Goal: Task Accomplishment & Management: Complete application form

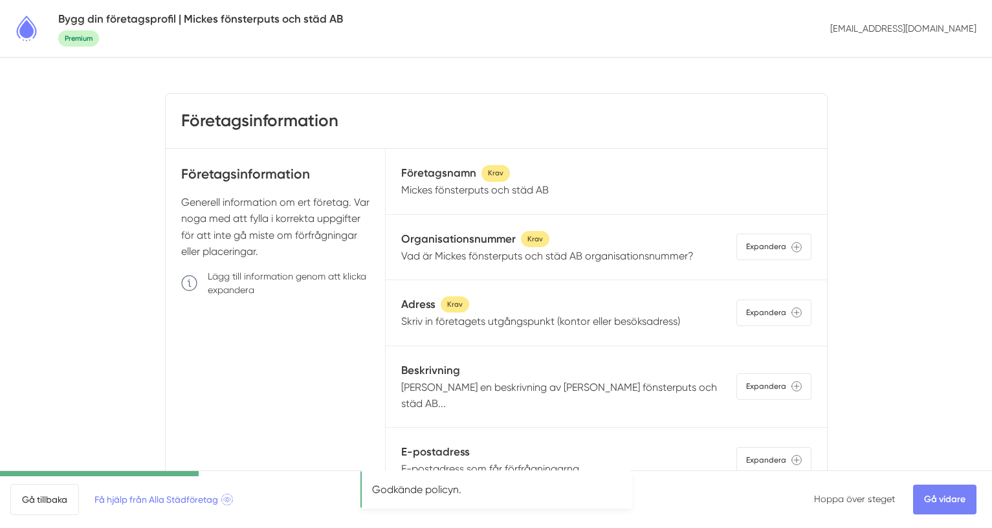
scroll to position [54, 0]
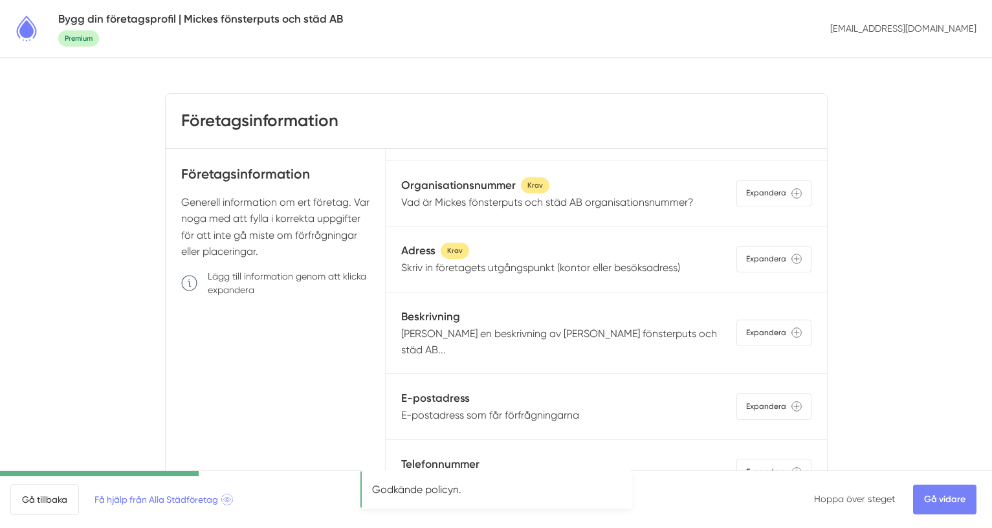
click at [533, 274] on p "Skriv in företagets utgångspunkt (kontor eller besöksadress)" at bounding box center [540, 268] width 279 height 16
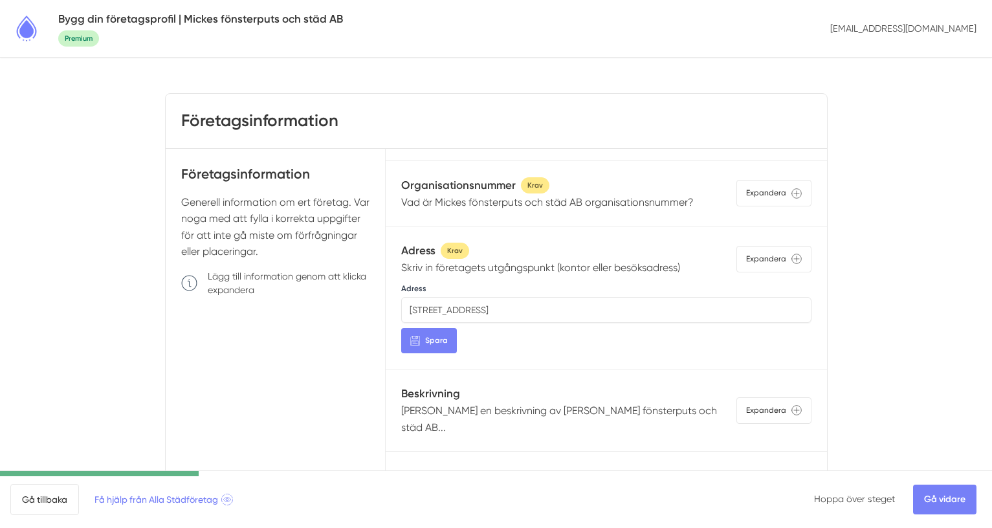
click at [532, 267] on p "Skriv in företagets utgångspunkt (kontor eller besöksadress)" at bounding box center [540, 268] width 279 height 16
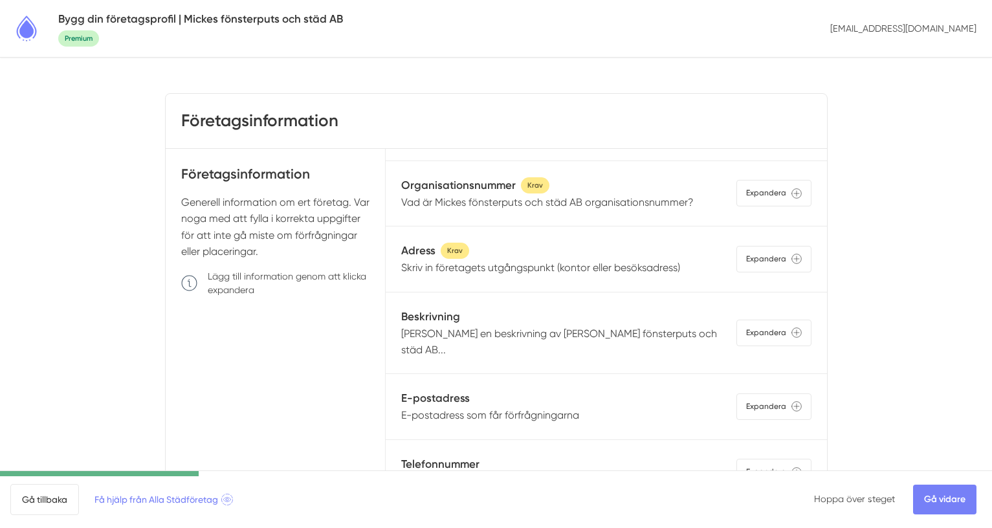
click at [513, 340] on p "Skriv en beskrivning av Mickes fönsterputs och städ AB..." at bounding box center [568, 342] width 335 height 33
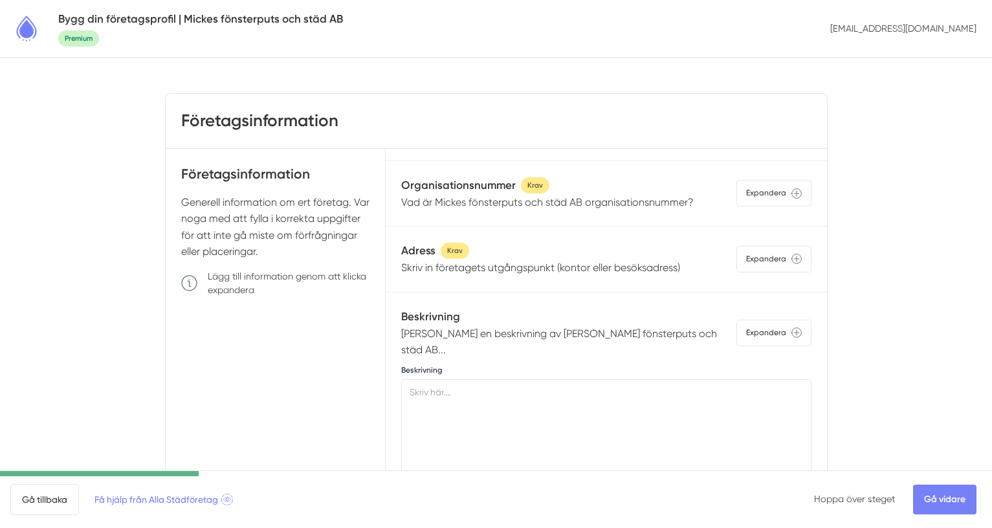
click at [513, 337] on p "Skriv en beskrivning av Mickes fönsterputs och städ AB..." at bounding box center [568, 342] width 335 height 33
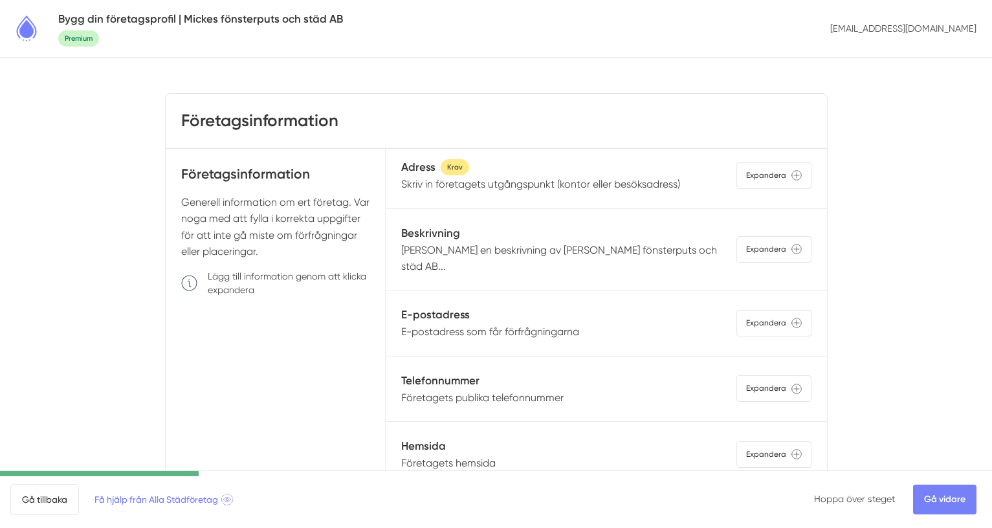
scroll to position [139, 0]
click at [513, 322] on p "E-postadress som får förfrågningarna" at bounding box center [490, 330] width 178 height 16
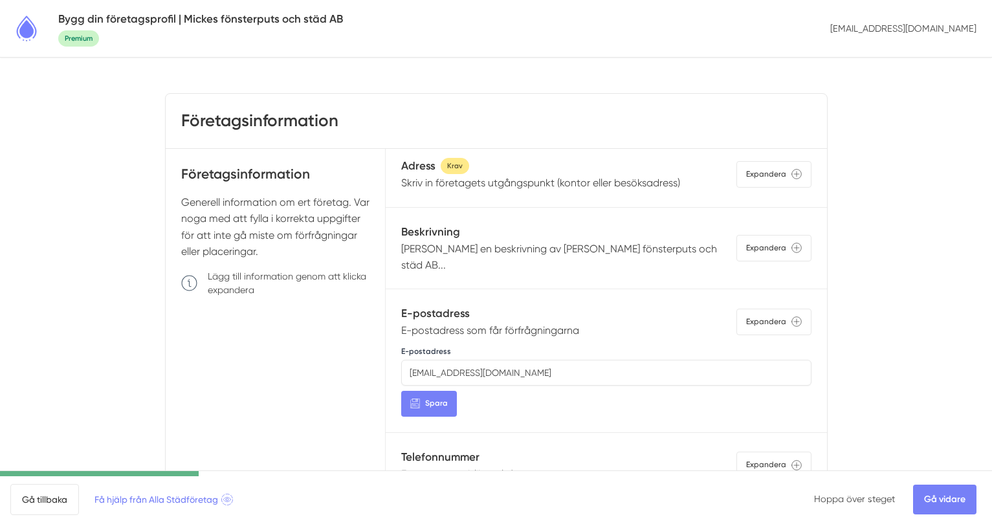
click at [511, 322] on p "E-postadress som får förfrågningarna" at bounding box center [490, 330] width 178 height 16
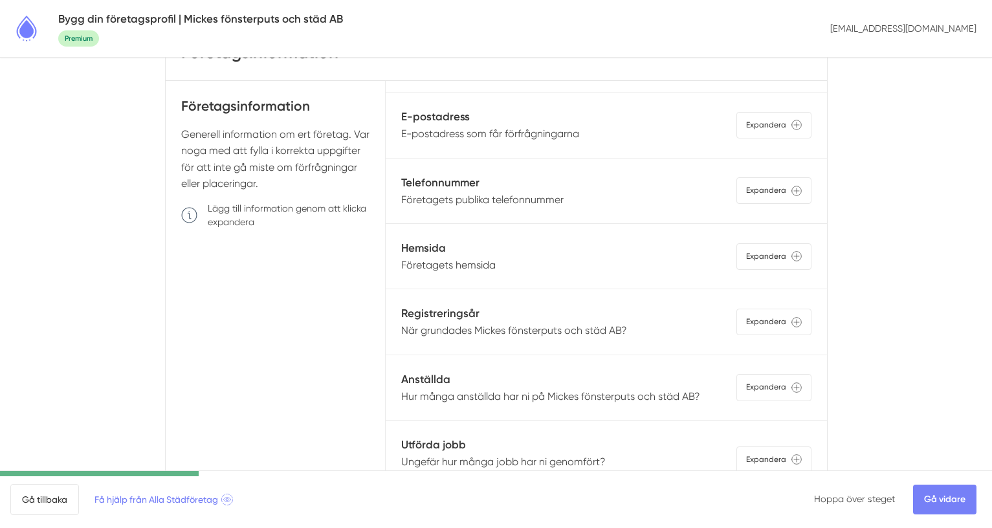
scroll to position [116, 0]
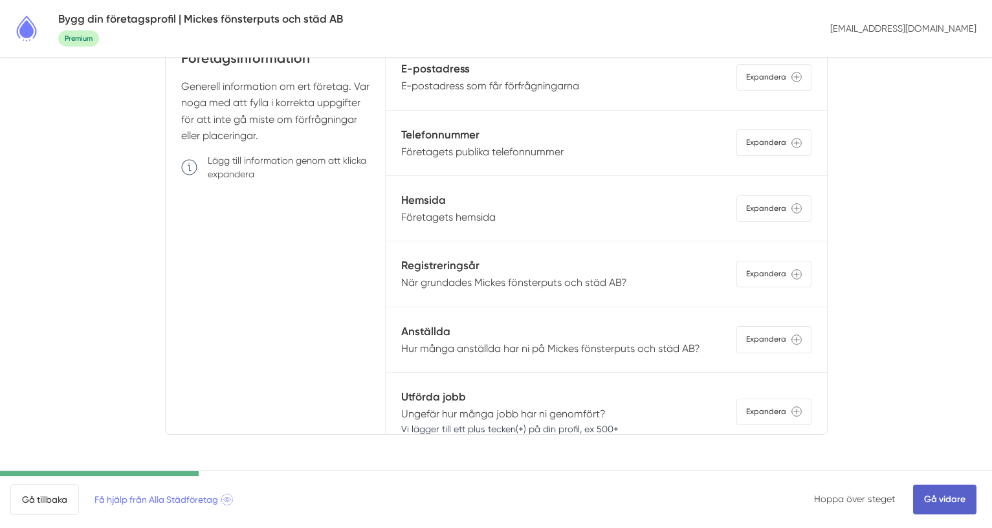
click at [935, 498] on link "Gå vidare" at bounding box center [944, 500] width 63 height 30
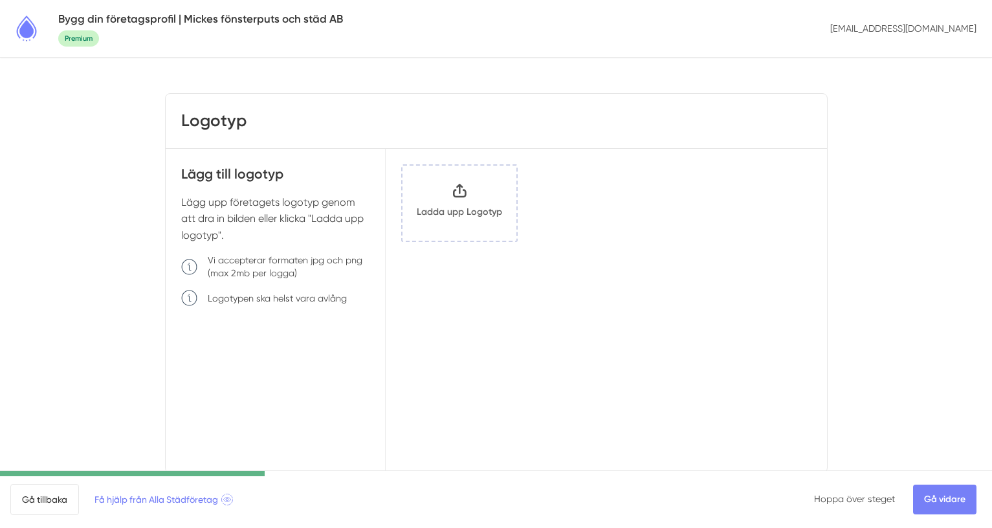
scroll to position [38, 0]
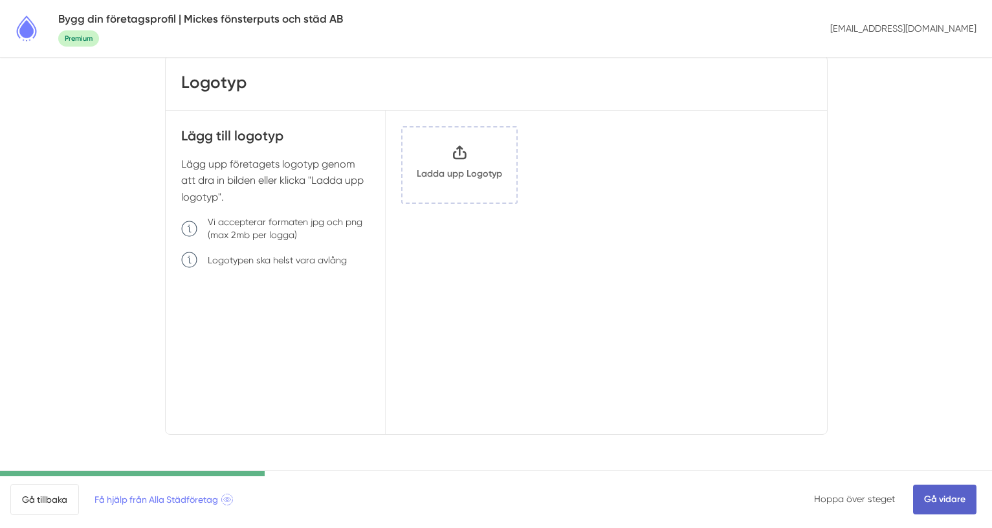
click at [948, 504] on link "Gå vidare" at bounding box center [944, 500] width 63 height 30
